Goal: Use online tool/utility: Utilize a website feature to perform a specific function

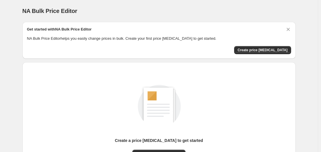
scroll to position [47, 0]
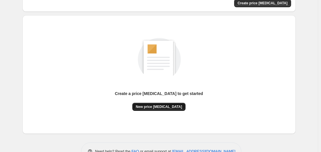
click at [165, 106] on span "New price [MEDICAL_DATA]" at bounding box center [159, 106] width 46 height 5
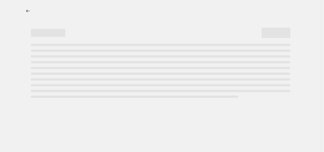
select select "percentage"
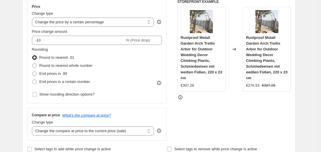
scroll to position [104, 0]
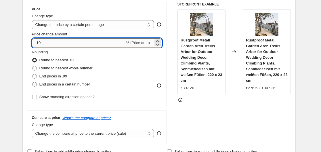
click at [60, 41] on input "-10" at bounding box center [78, 42] width 93 height 9
type input "-1"
type input "-35"
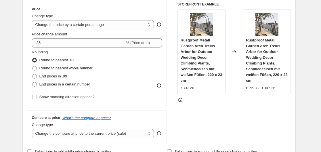
click at [137, 58] on div "Rounding Round to nearest .01 Round to nearest whole number End prices in .99 E…" at bounding box center [97, 68] width 130 height 39
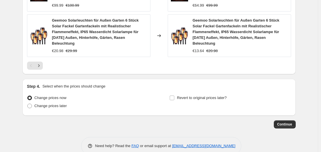
scroll to position [502, 0]
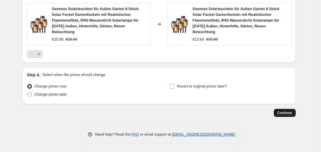
click at [288, 115] on span "Continue" at bounding box center [284, 112] width 15 height 5
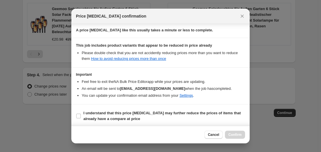
scroll to position [90, 0]
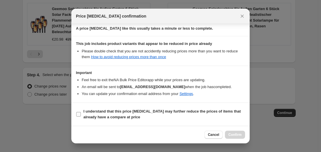
click at [82, 115] on label "I understand that this price [MEDICAL_DATA] may further reduce the prices of it…" at bounding box center [160, 114] width 169 height 14
click at [81, 115] on input "I understand that this price [MEDICAL_DATA] may further reduce the prices of it…" at bounding box center [78, 114] width 5 height 5
checkbox input "true"
click at [231, 133] on span "Confirm" at bounding box center [234, 134] width 13 height 5
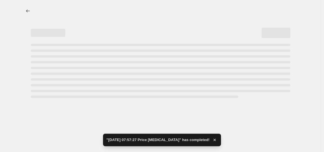
select select "percentage"
